Goal: Task Accomplishment & Management: Use online tool/utility

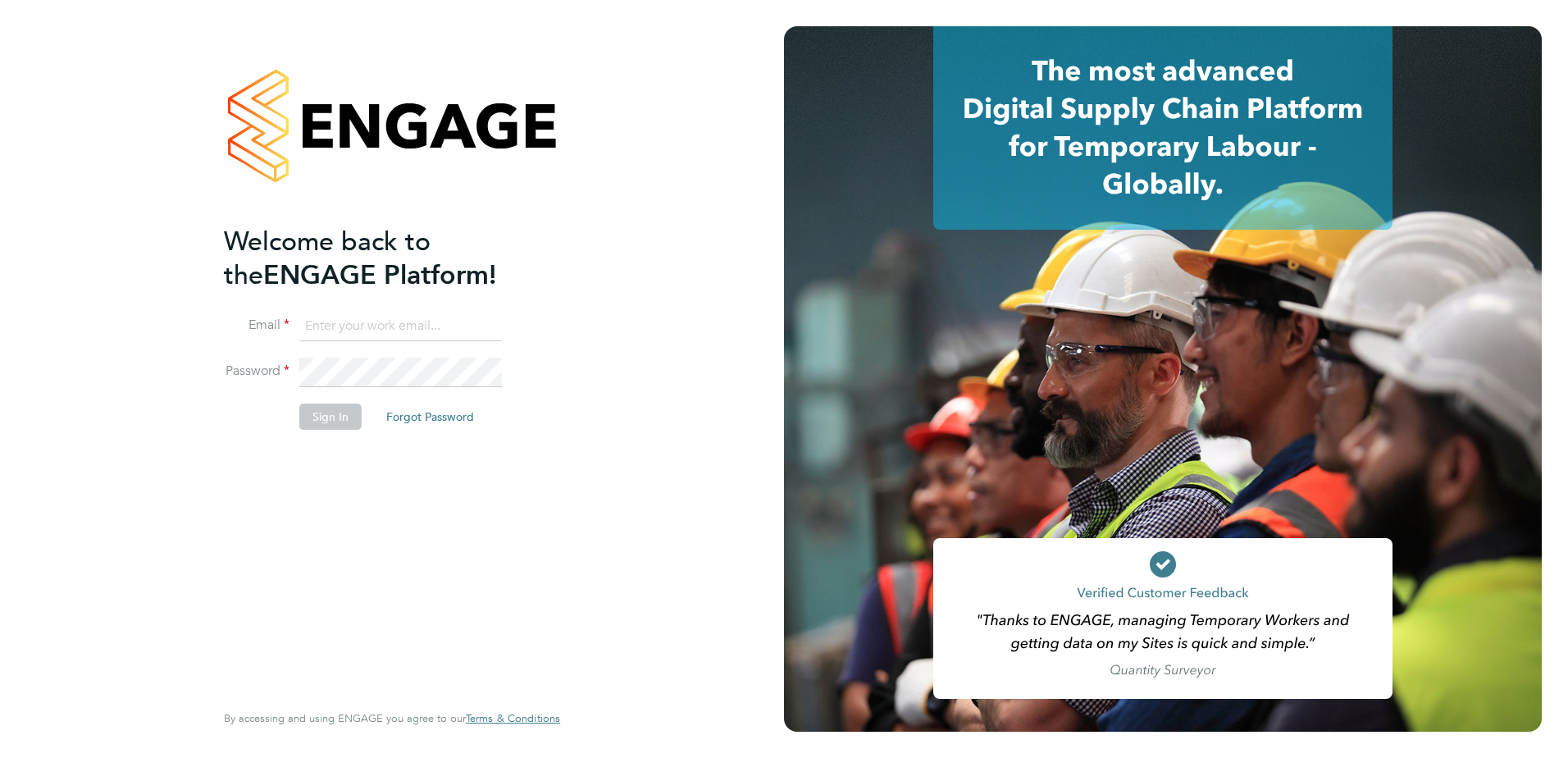
type input "[PERSON_NAME][EMAIL_ADDRESS][PERSON_NAME][DOMAIN_NAME]"
click at [334, 421] on button "Sign In" at bounding box center [331, 417] width 63 height 26
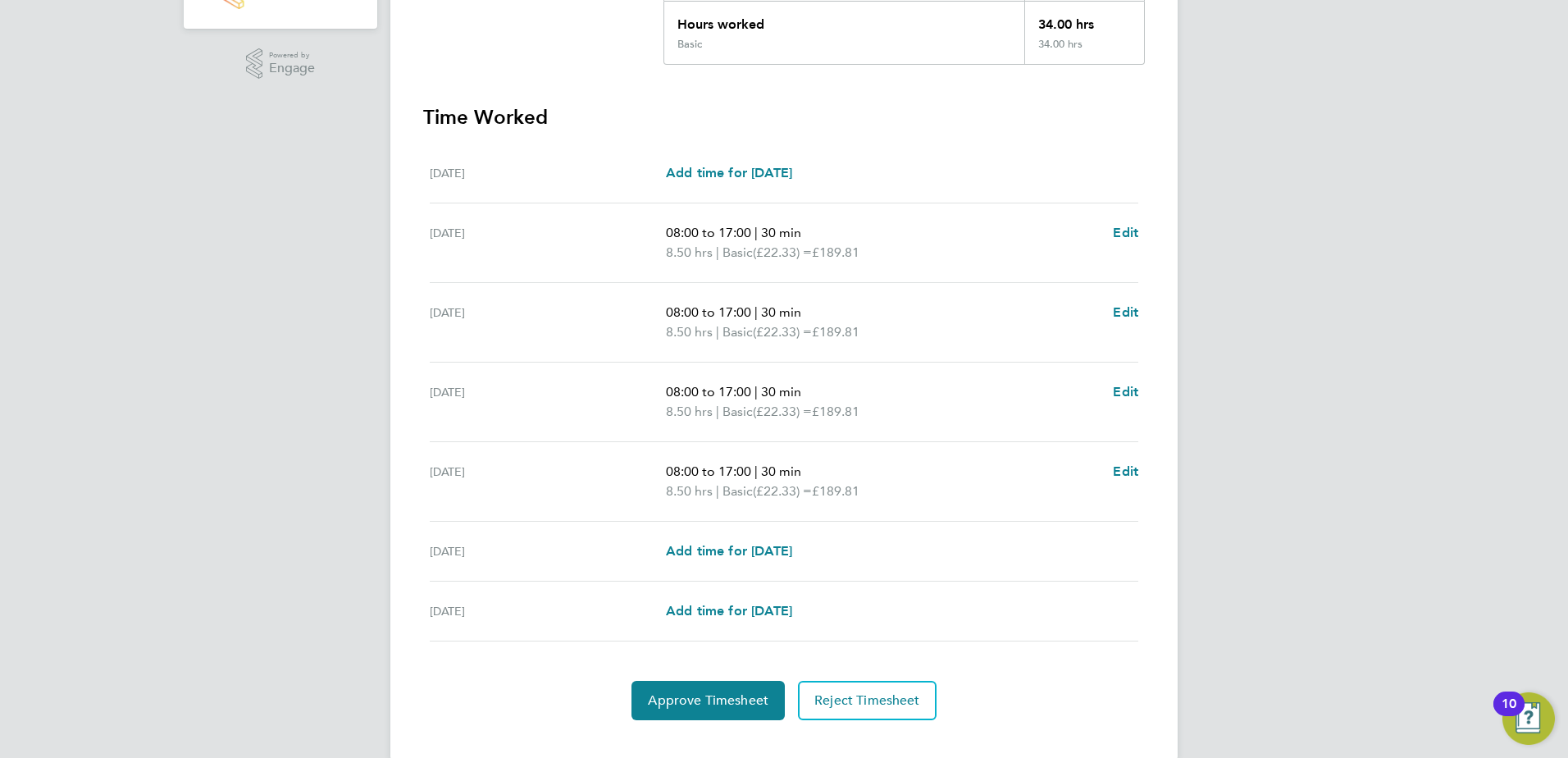
scroll to position [407, 0]
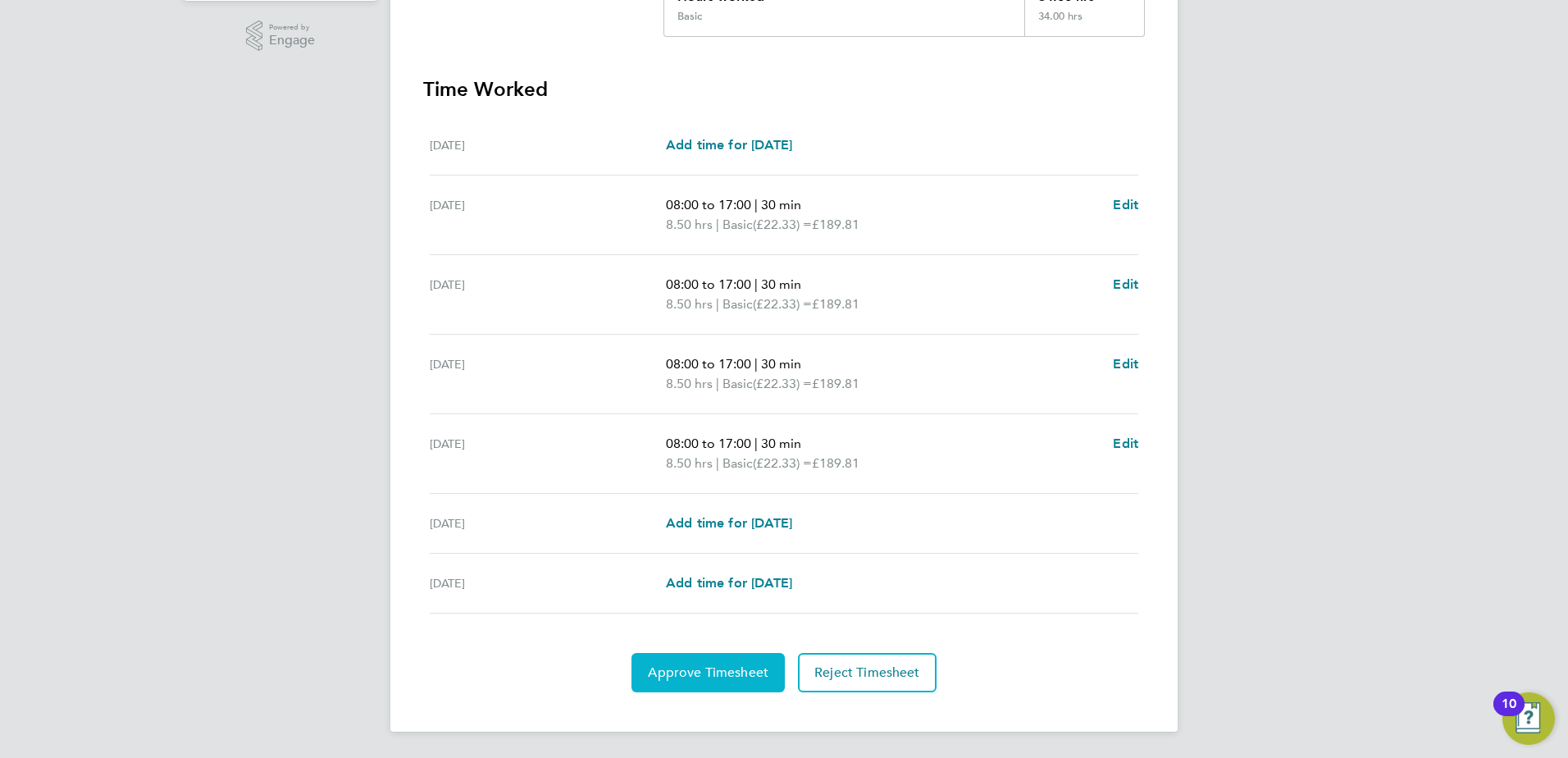
click at [711, 673] on span "Approve Timesheet" at bounding box center [708, 672] width 120 height 16
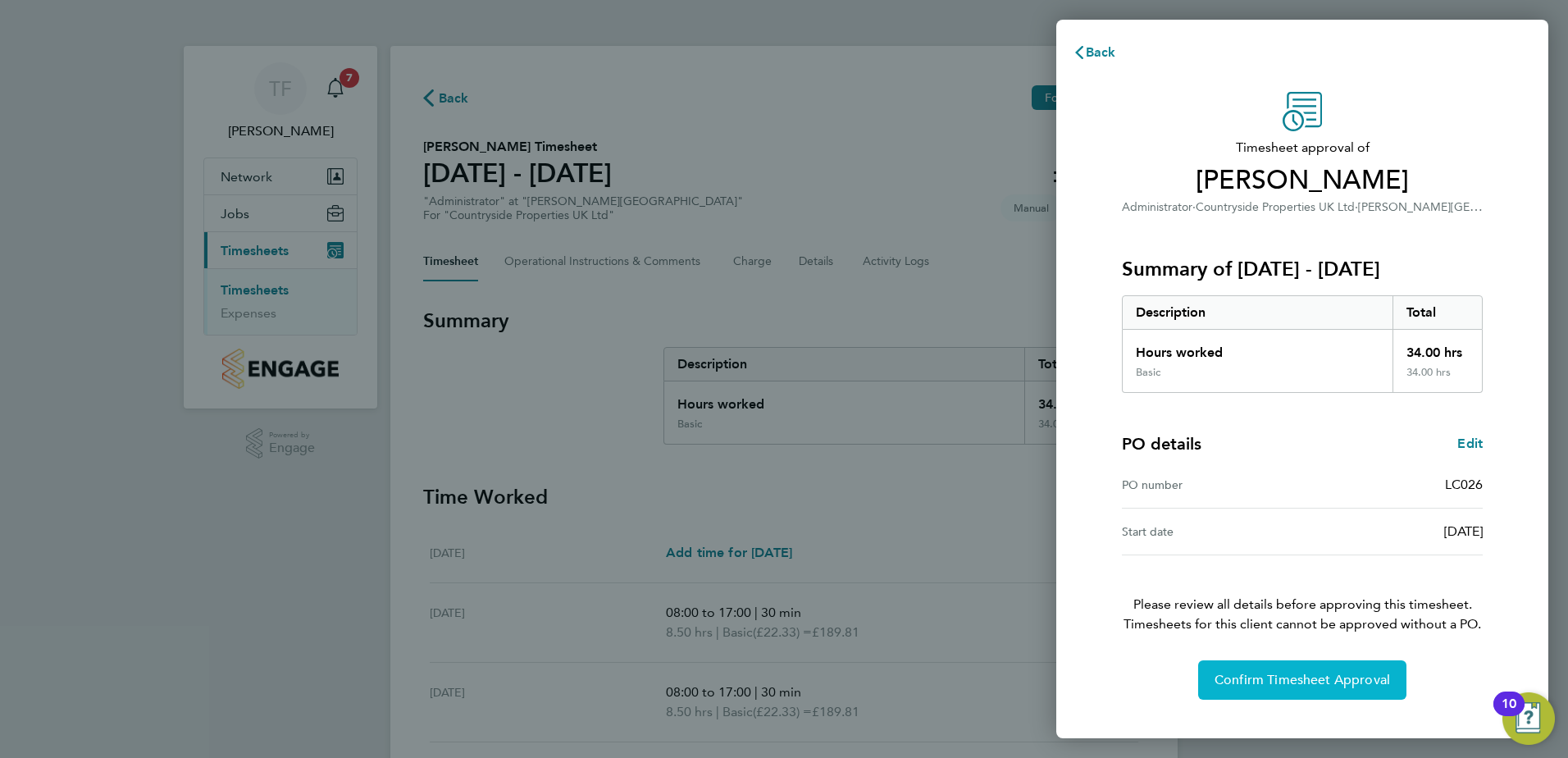
click at [1283, 676] on span "Confirm Timesheet Approval" at bounding box center [1301, 679] width 175 height 16
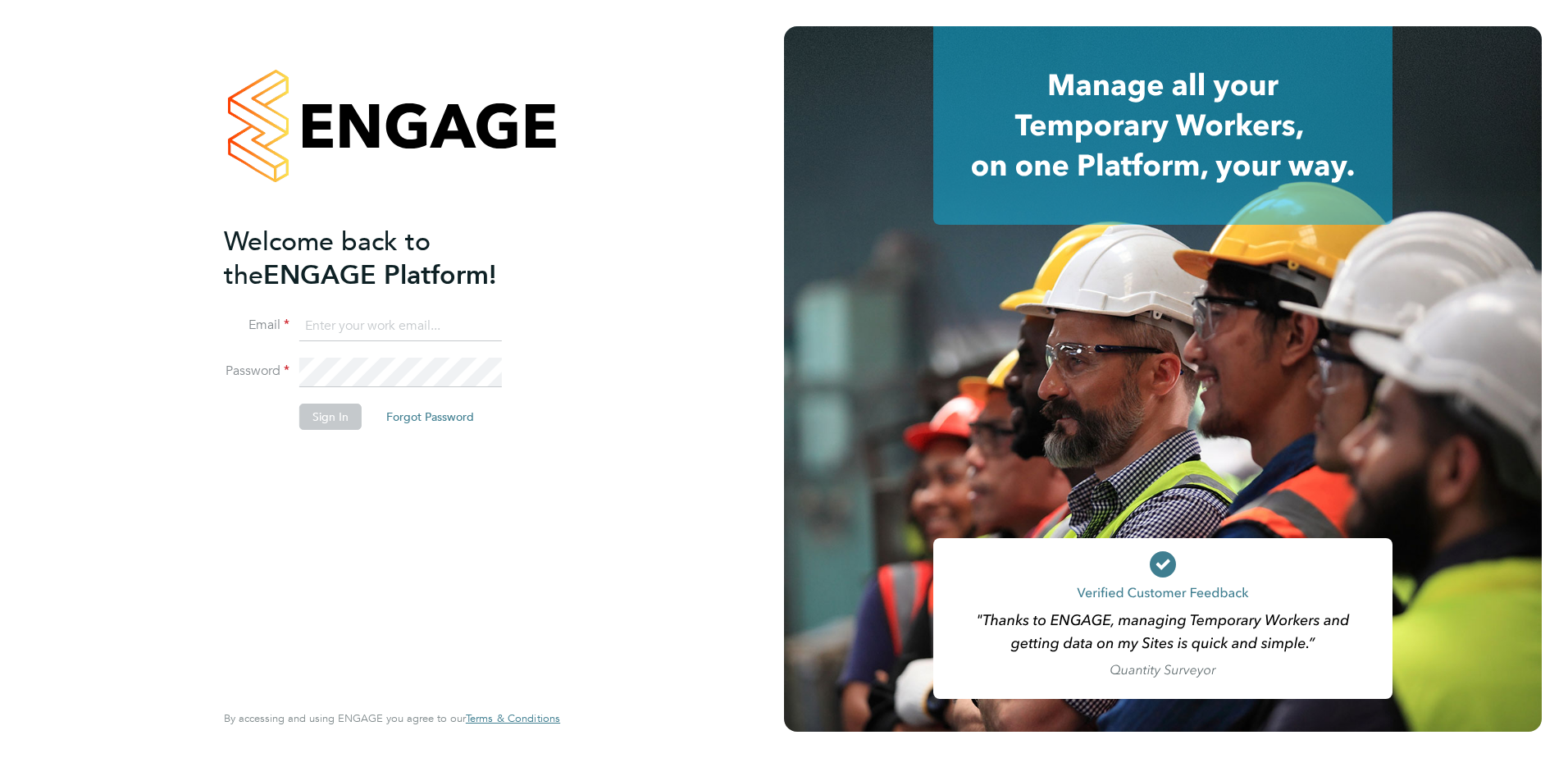
type input "[PERSON_NAME][EMAIL_ADDRESS][PERSON_NAME][DOMAIN_NAME]"
click at [323, 420] on button "Sign In" at bounding box center [331, 417] width 63 height 26
